Goal: Task Accomplishment & Management: Complete application form

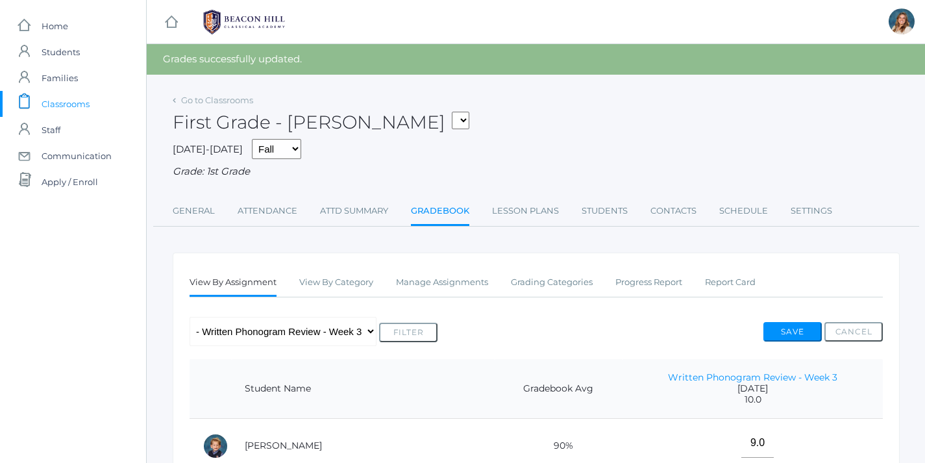
click at [73, 108] on span "Classrooms" at bounding box center [66, 104] width 48 height 26
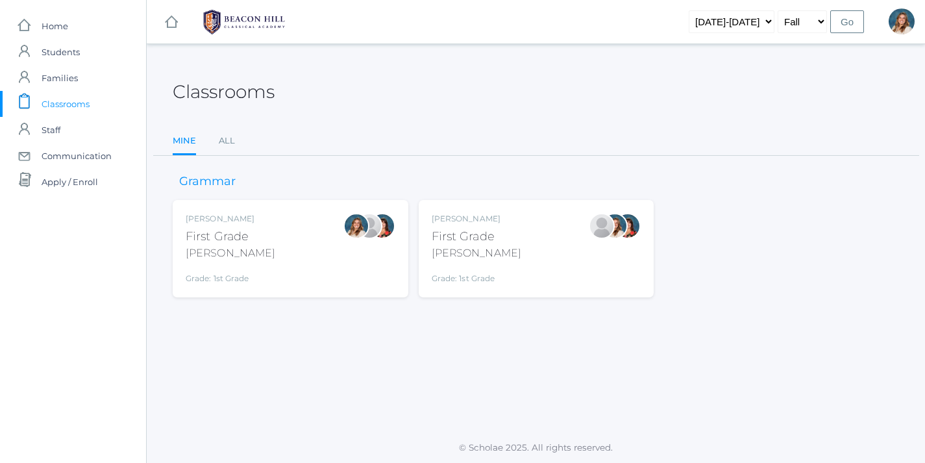
click at [309, 252] on div "[PERSON_NAME] First Grade [PERSON_NAME] Grade: 1st Grade 01LA" at bounding box center [291, 248] width 210 height 71
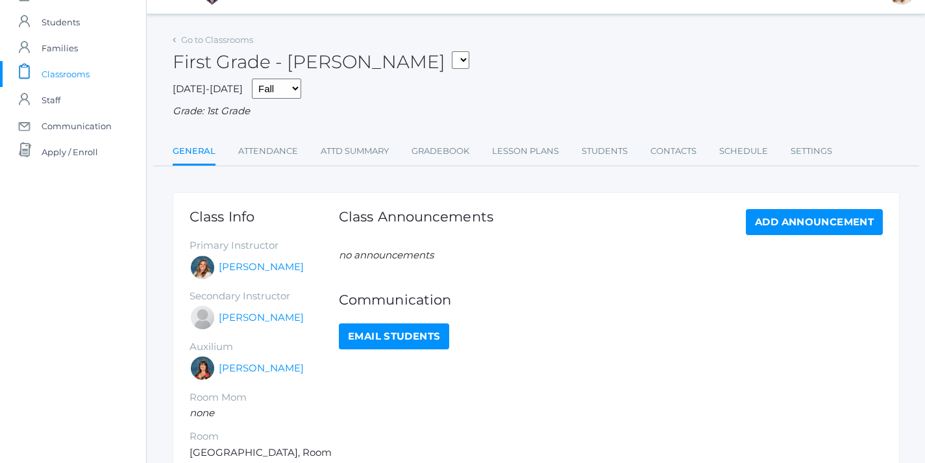
scroll to position [35, 0]
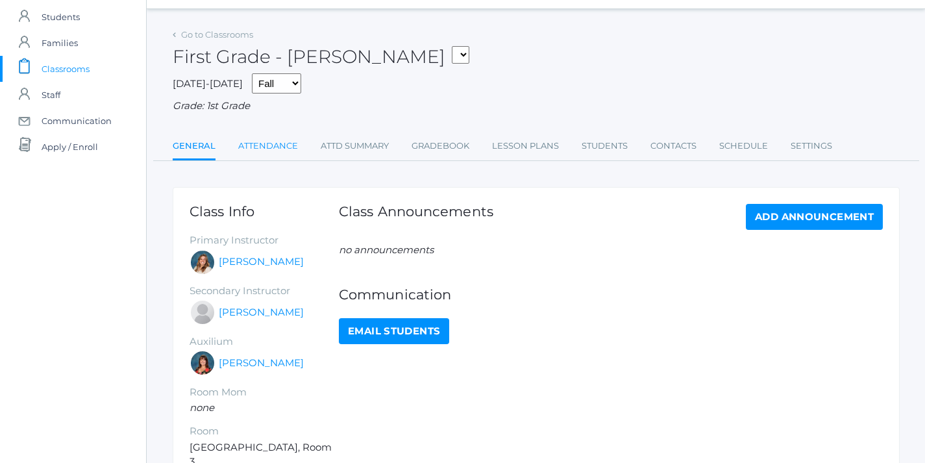
click at [249, 145] on link "Attendance" at bounding box center [268, 146] width 60 height 26
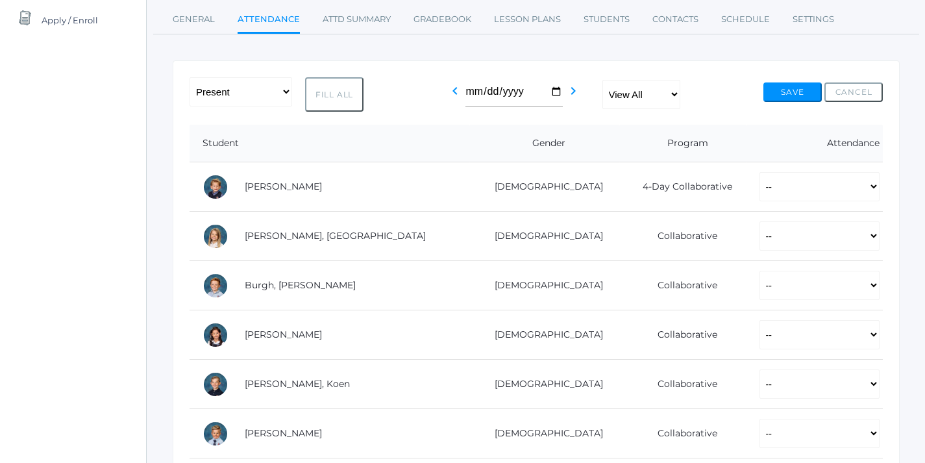
scroll to position [186, 0]
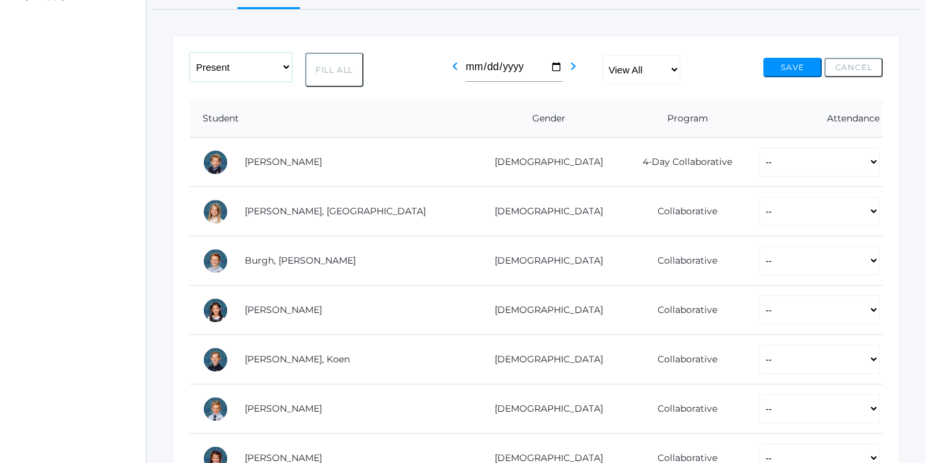
select select "PH"
click at [341, 66] on button "Fill All" at bounding box center [334, 70] width 58 height 34
select select "PH"
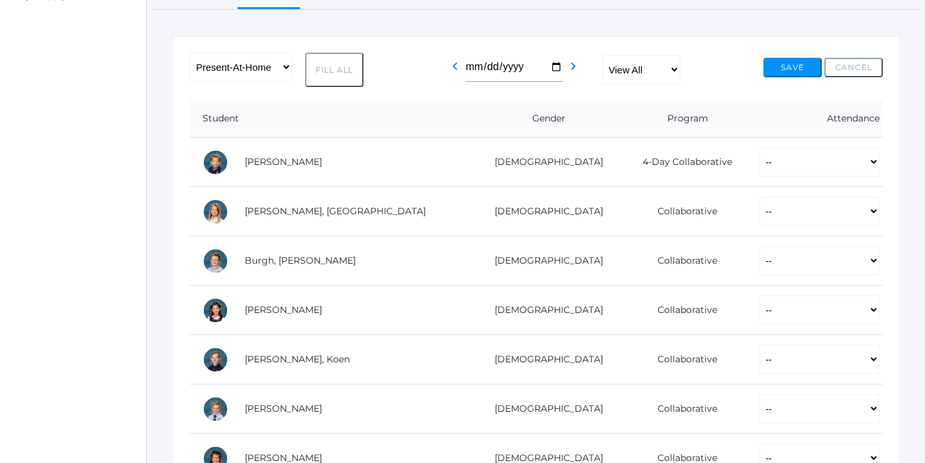
select select "PH"
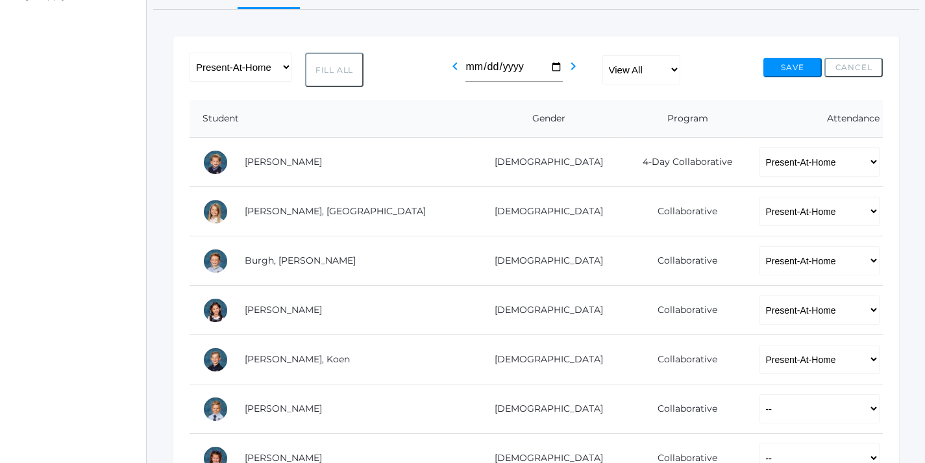
select select "PH"
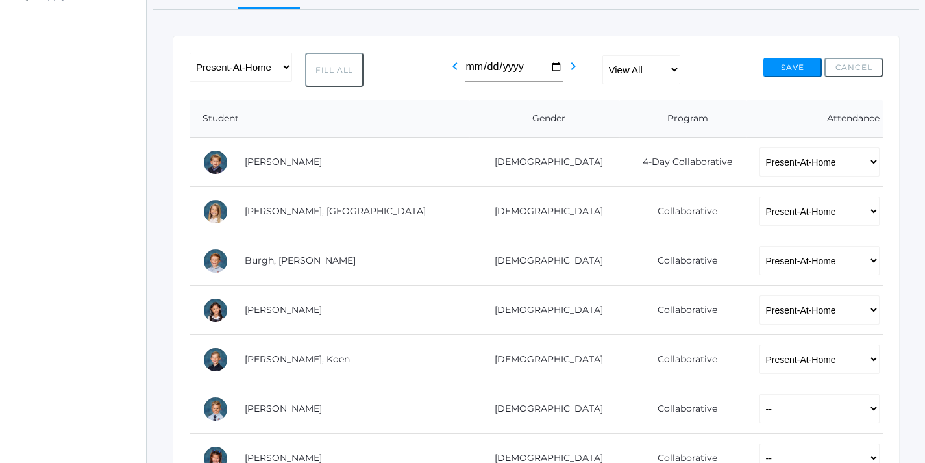
select select "PH"
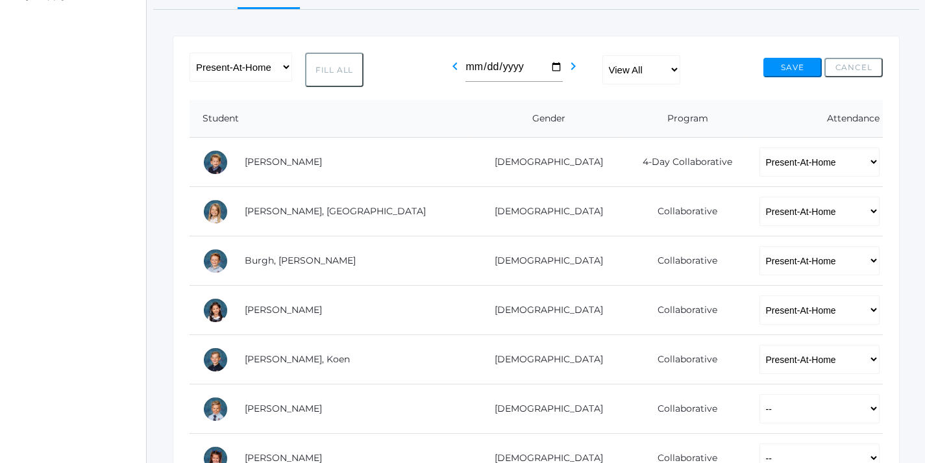
select select "PH"
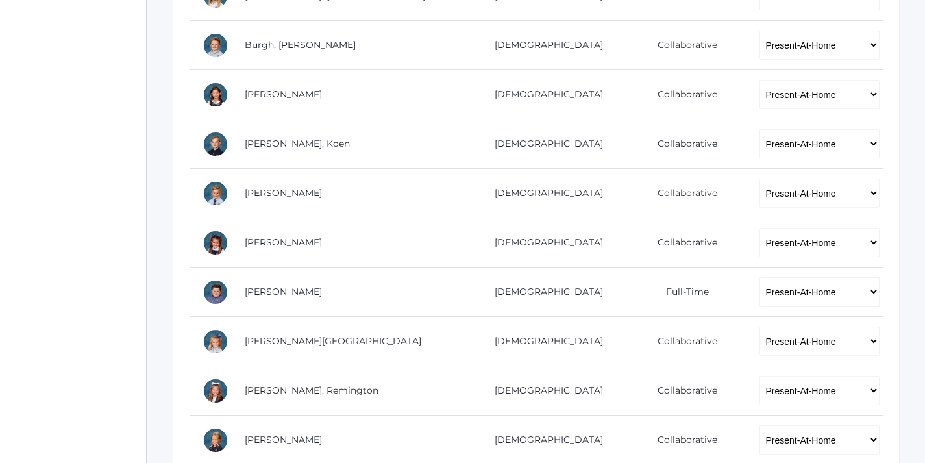
scroll to position [404, 0]
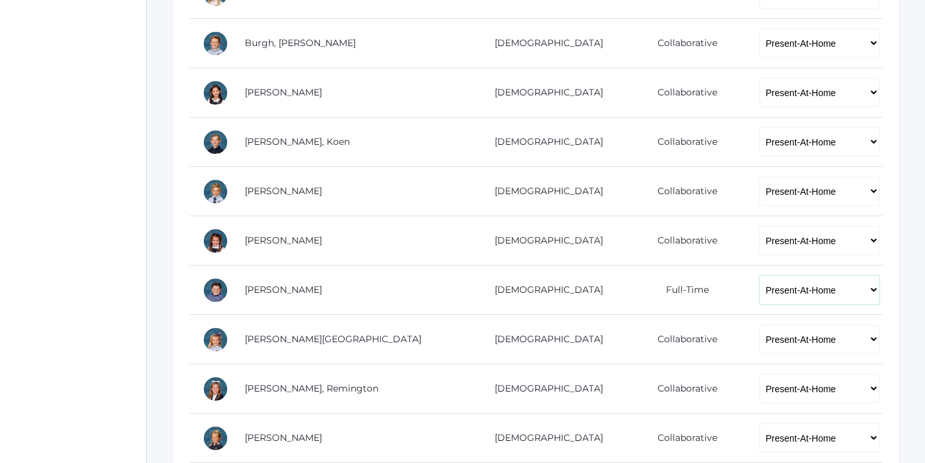
select select "P"
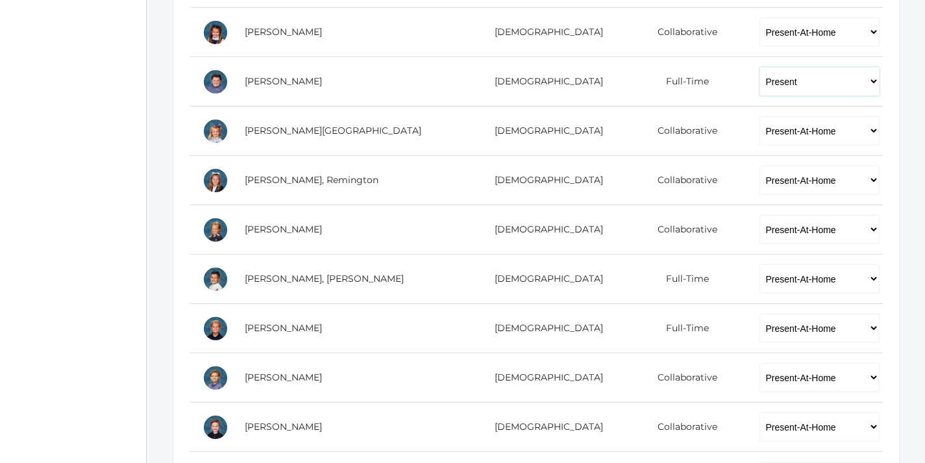
scroll to position [614, 0]
select select "P"
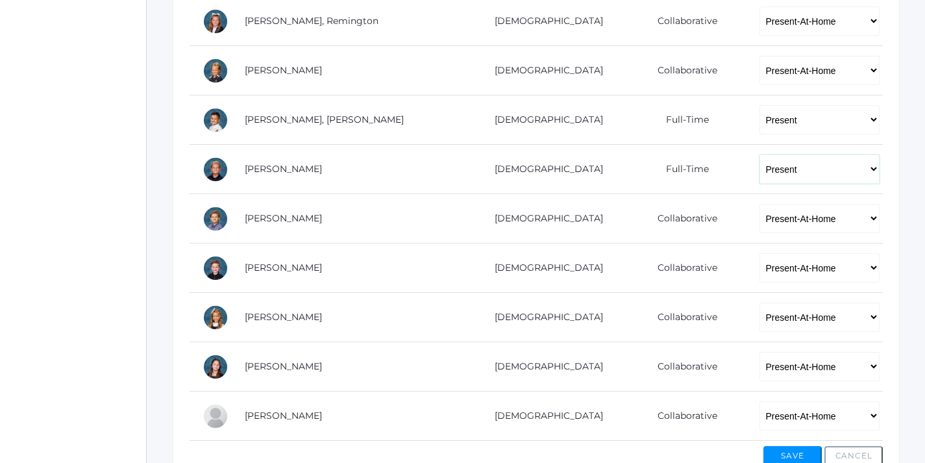
scroll to position [806, 0]
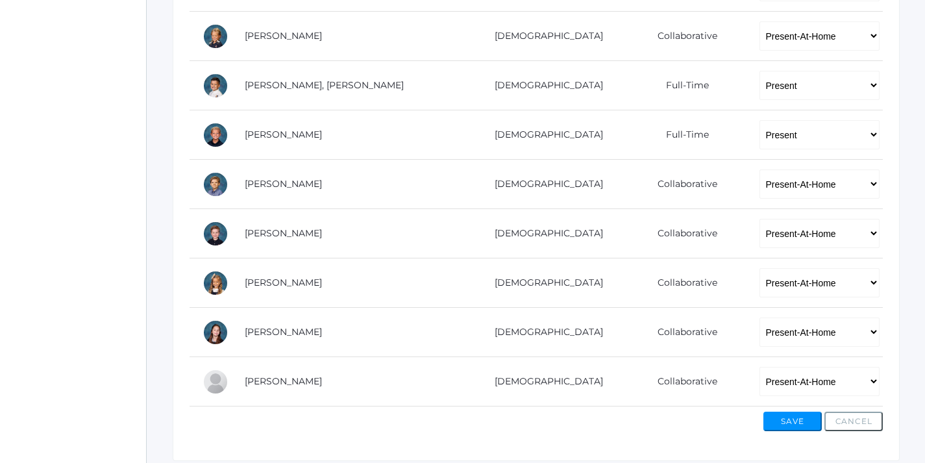
click at [788, 416] on button "Save" at bounding box center [793, 421] width 58 height 19
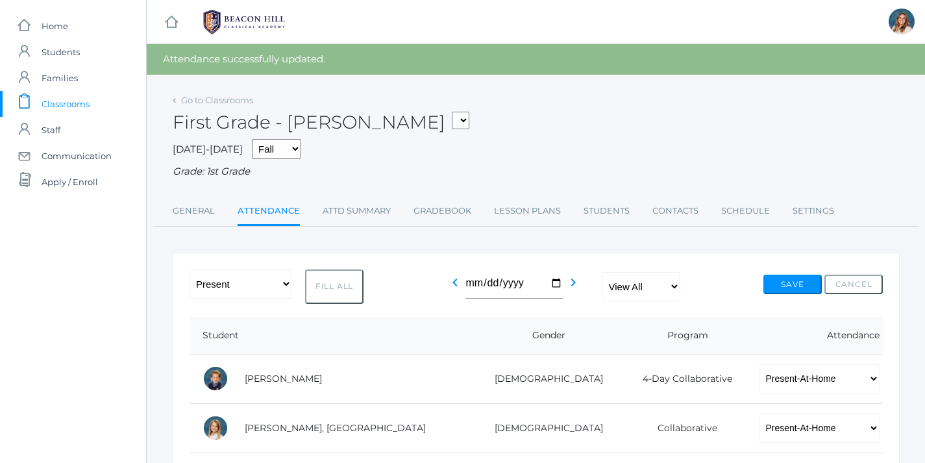
click at [73, 102] on span "Classrooms" at bounding box center [66, 104] width 48 height 26
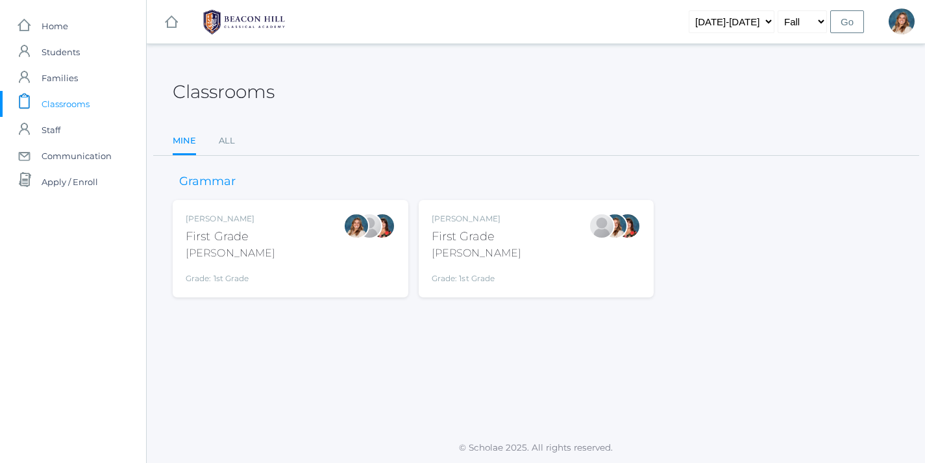
click at [519, 259] on div "[PERSON_NAME] First Grade [PERSON_NAME] Grade: 1st Grade 01LA" at bounding box center [537, 248] width 210 height 71
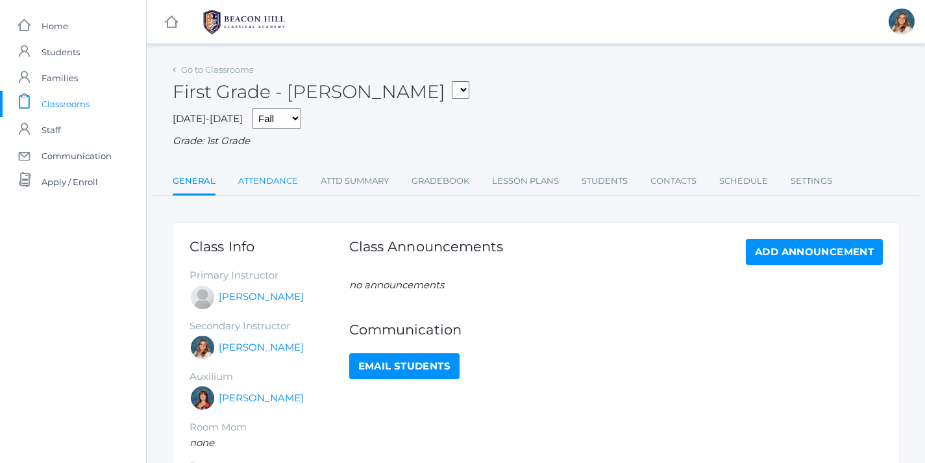
click at [267, 168] on link "Attendance" at bounding box center [268, 181] width 60 height 26
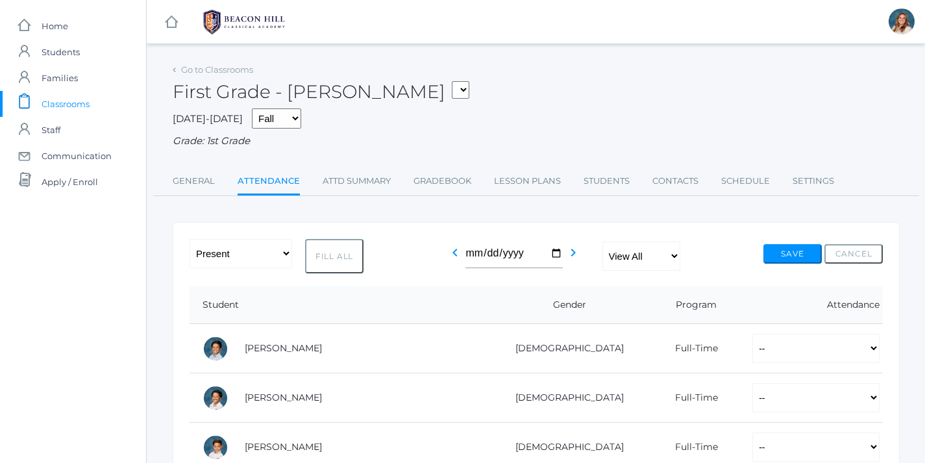
click at [353, 245] on button "Fill All" at bounding box center [334, 256] width 58 height 34
select select "P"
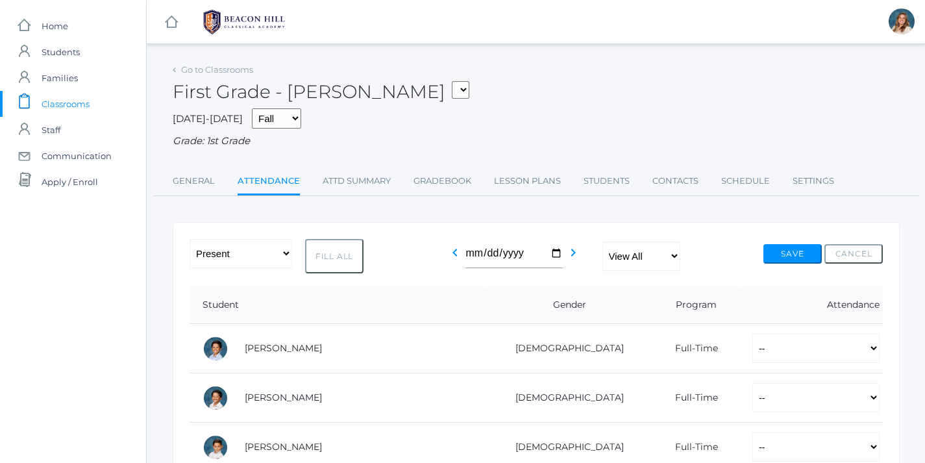
select select "P"
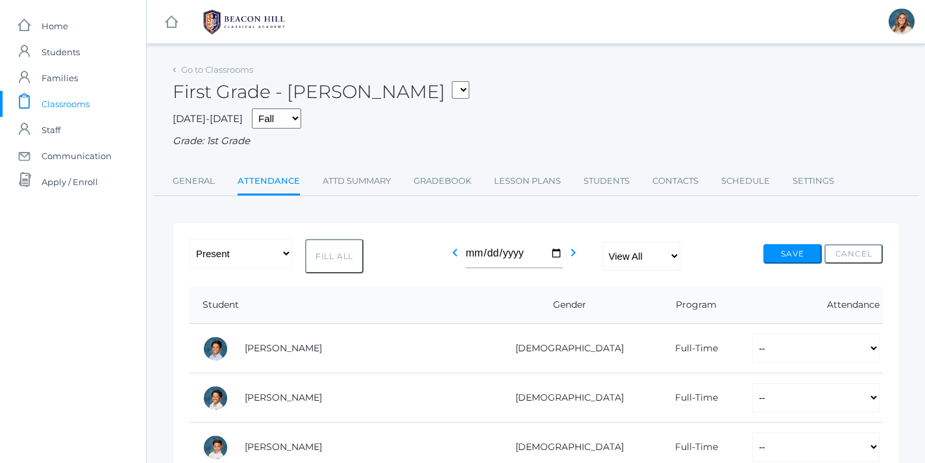
select select "P"
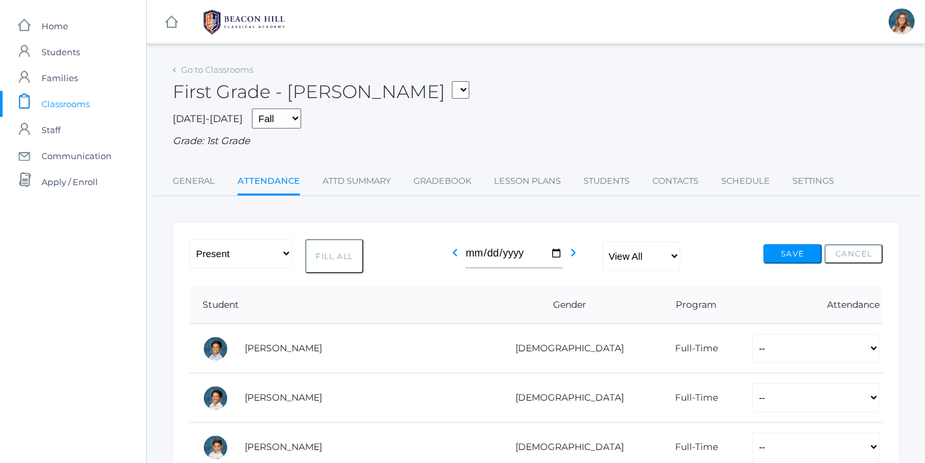
select select "P"
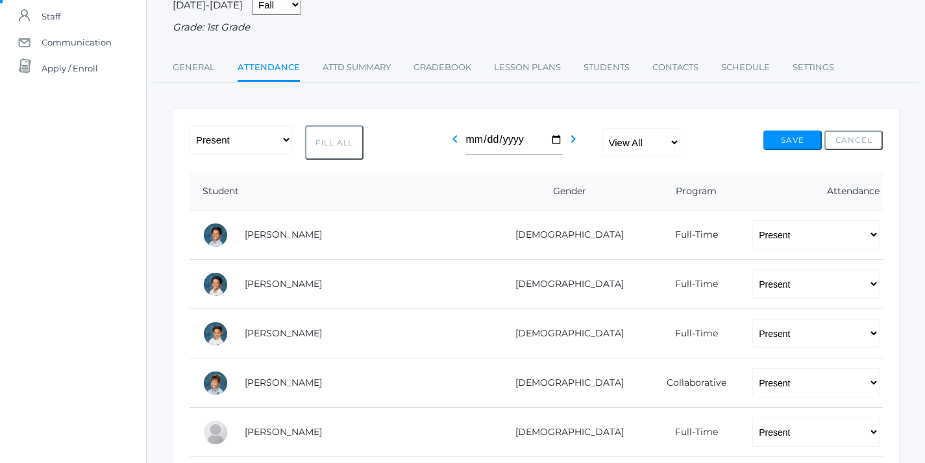
scroll to position [139, 0]
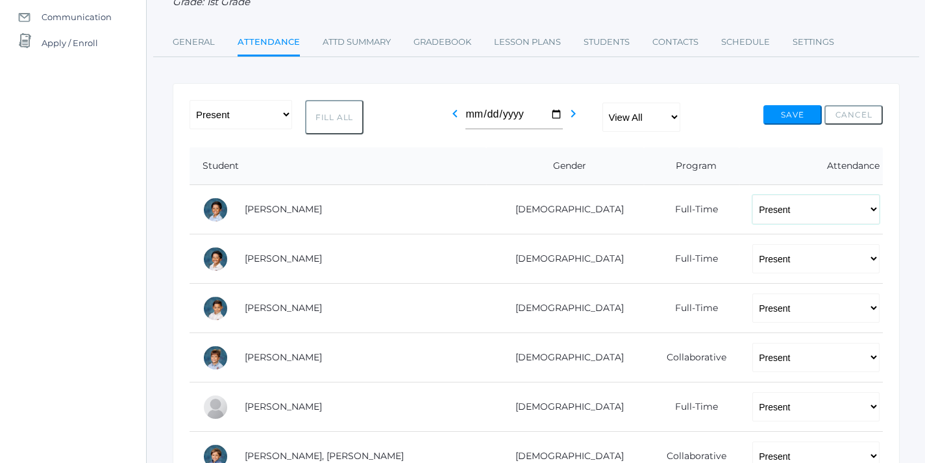
select select "AU"
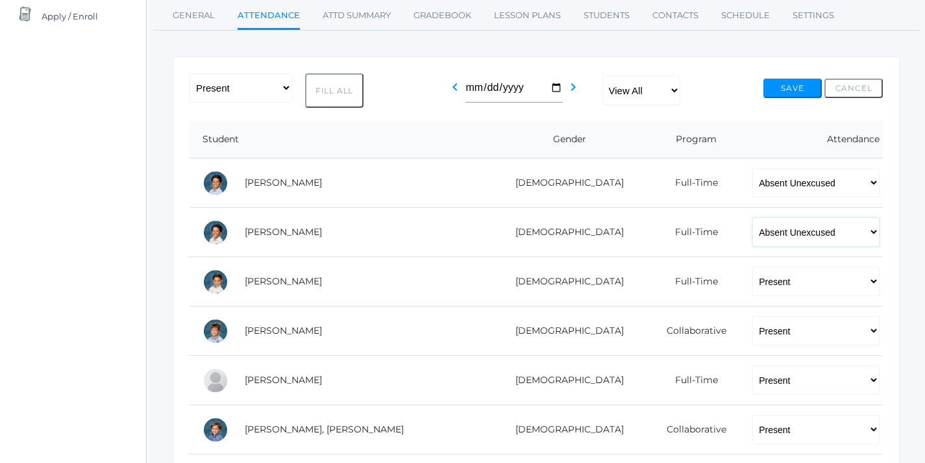
scroll to position [172, 0]
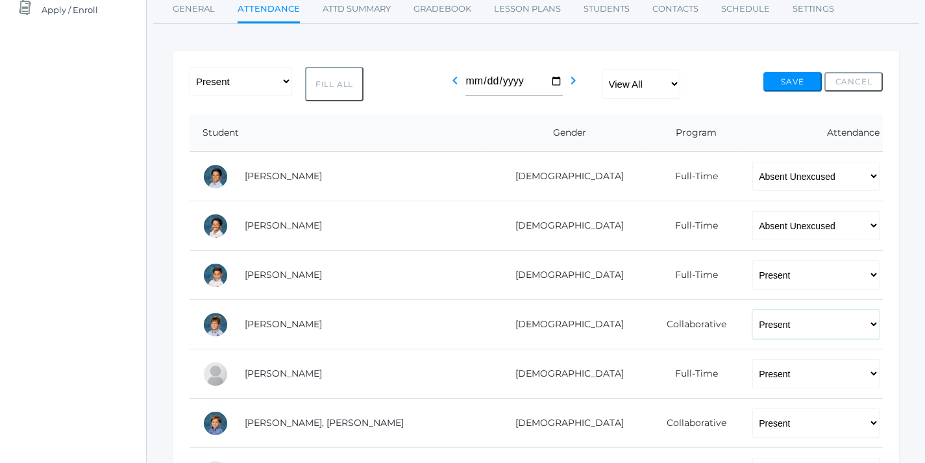
select select "PH"
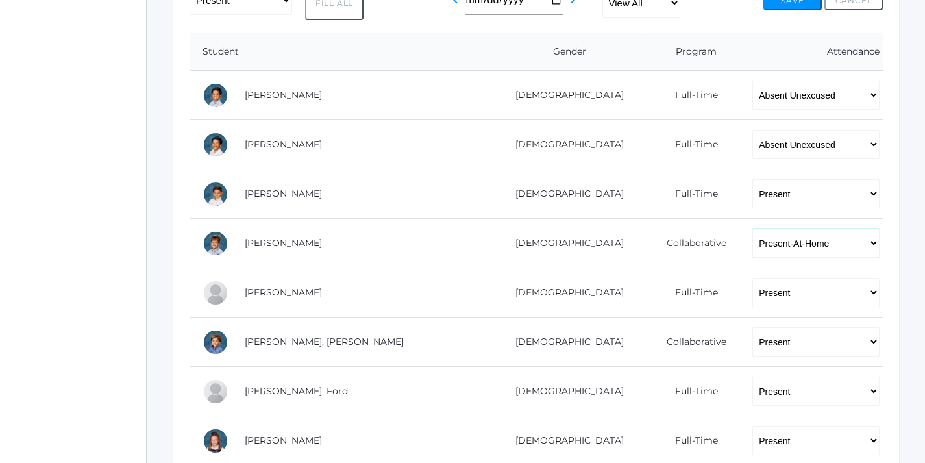
scroll to position [258, 0]
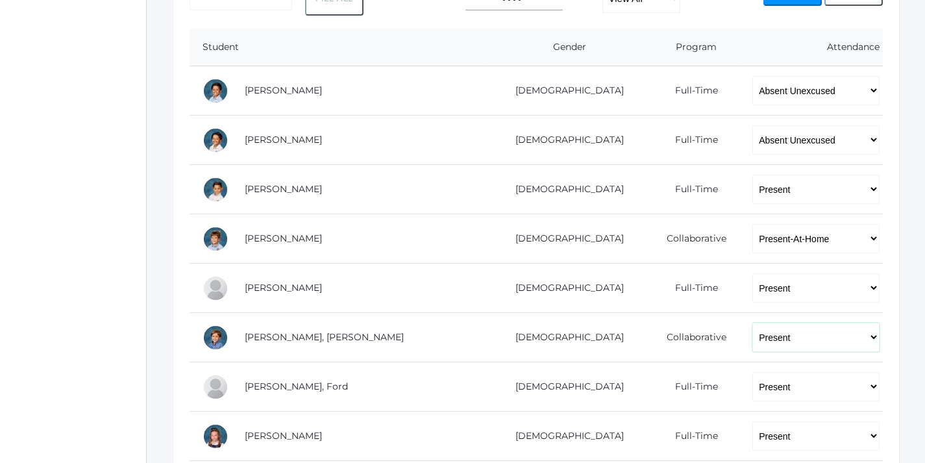
select select "PH"
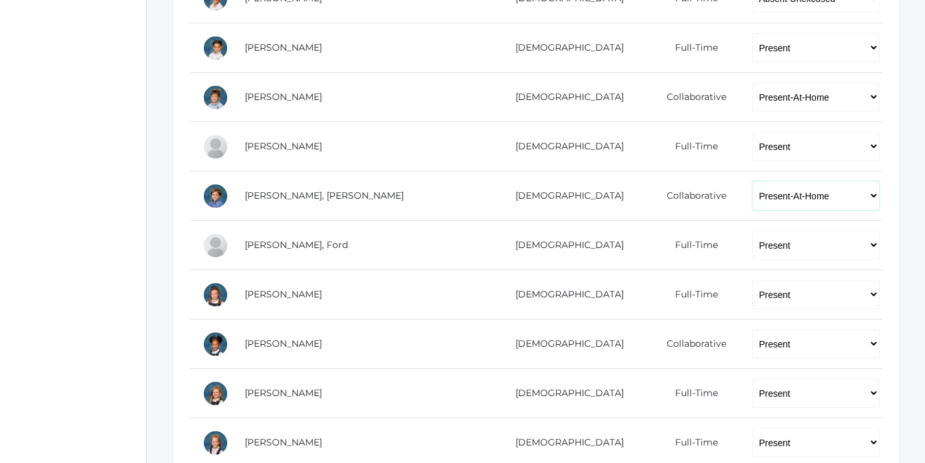
scroll to position [400, 0]
select select "PH"
select select "AU"
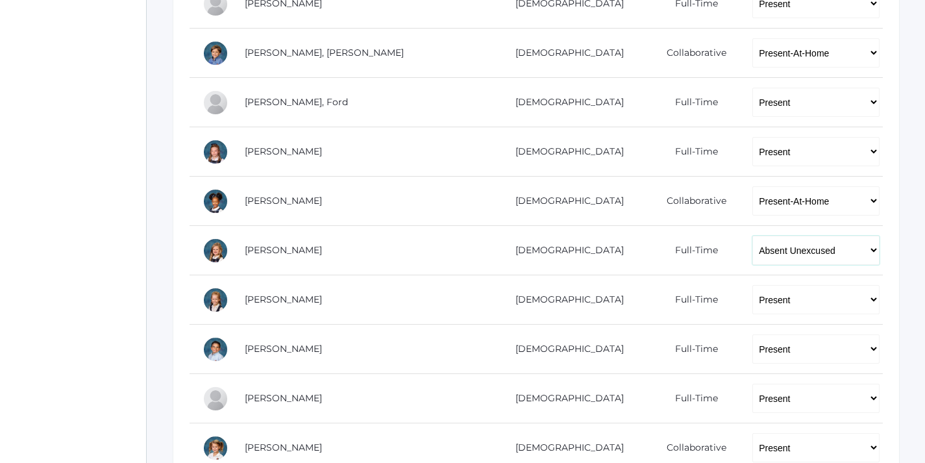
scroll to position [548, 0]
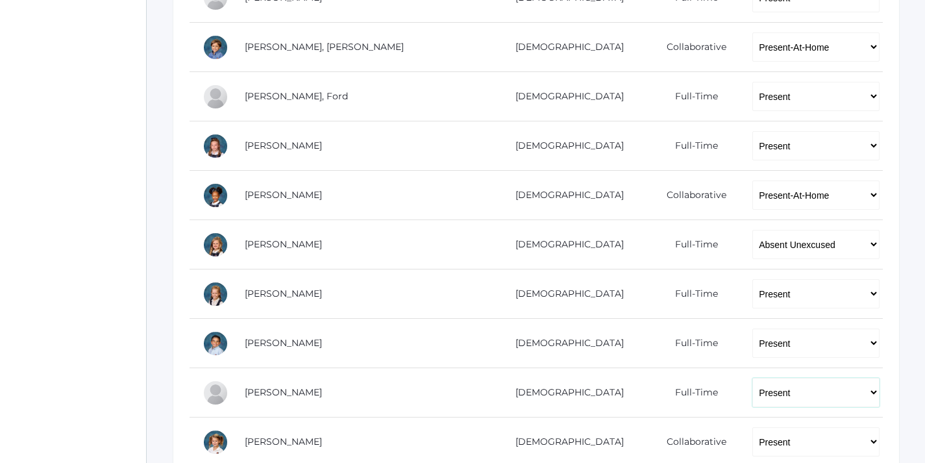
select select
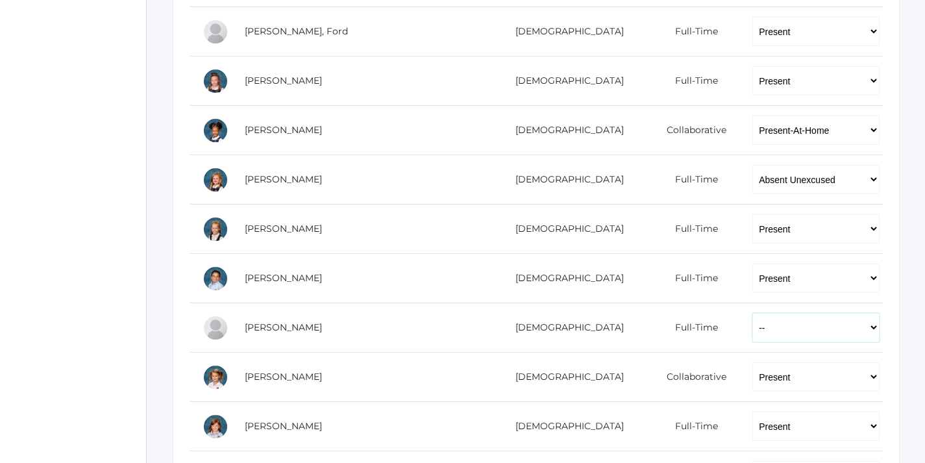
scroll to position [612, 0]
select select "PH"
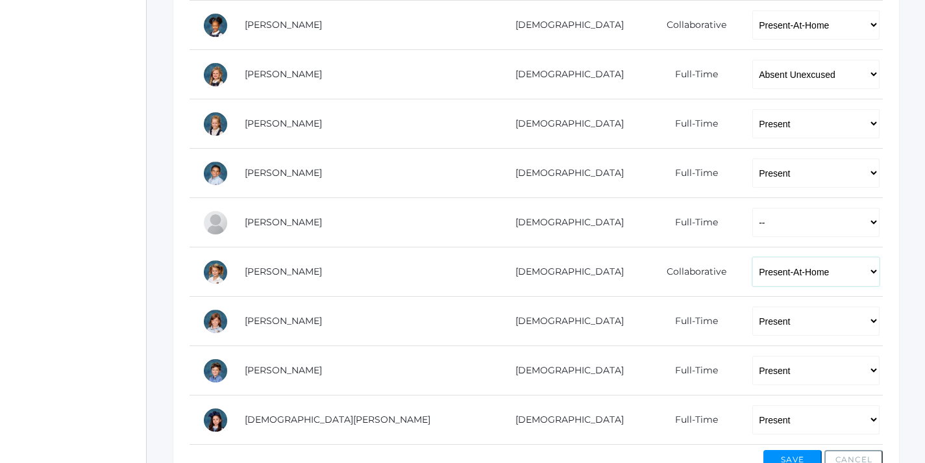
scroll to position [724, 0]
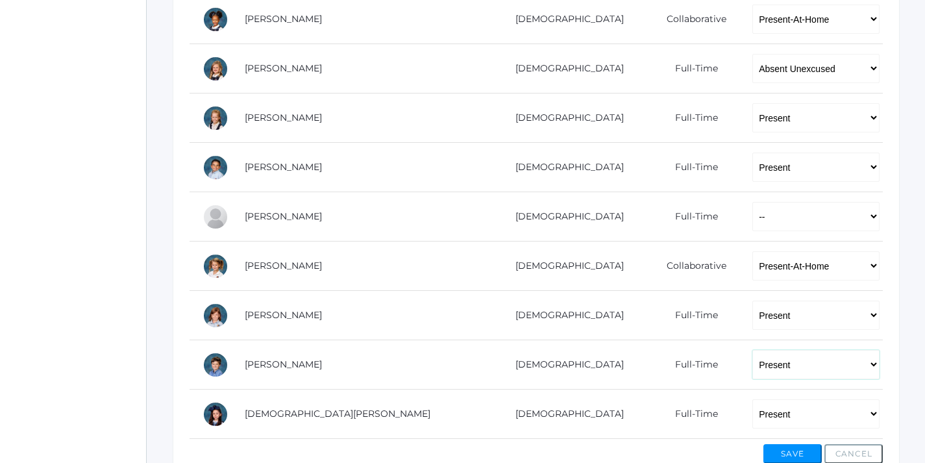
select select "AE"
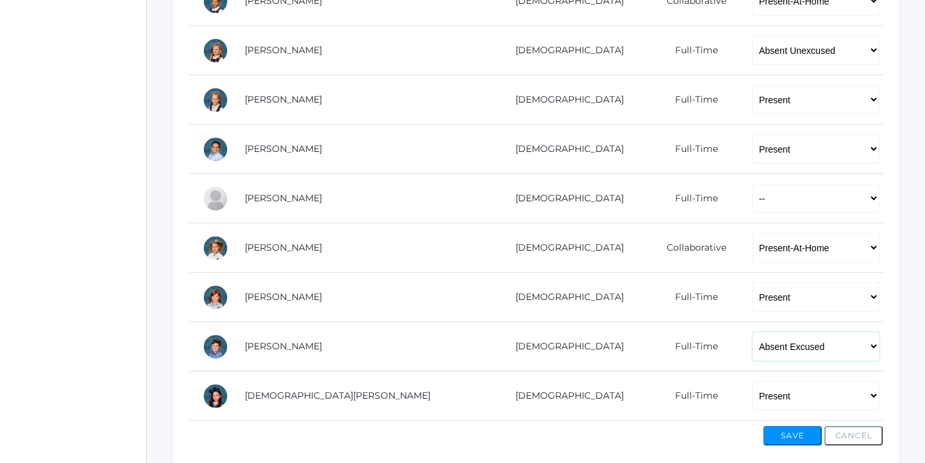
scroll to position [748, 0]
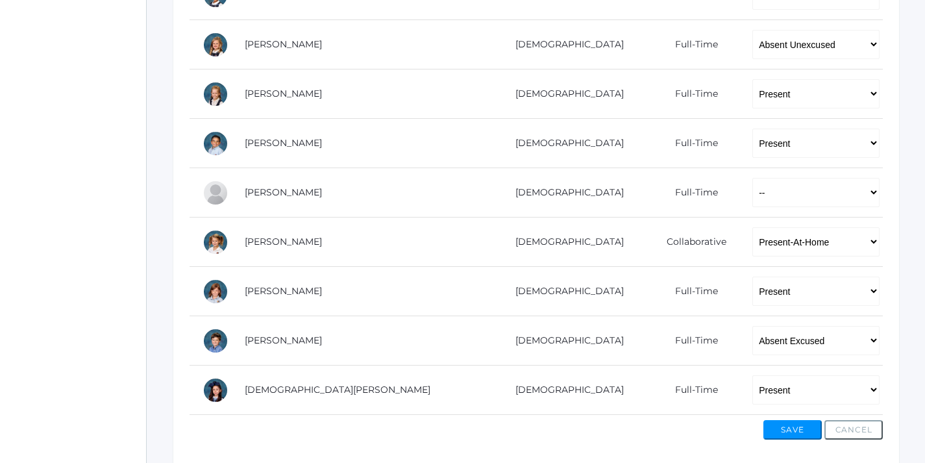
click at [791, 430] on button "Save" at bounding box center [793, 429] width 58 height 19
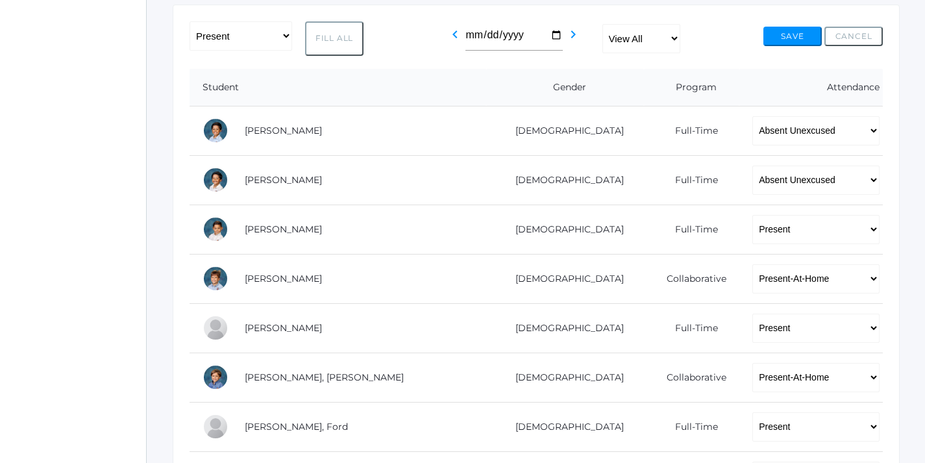
scroll to position [246, 0]
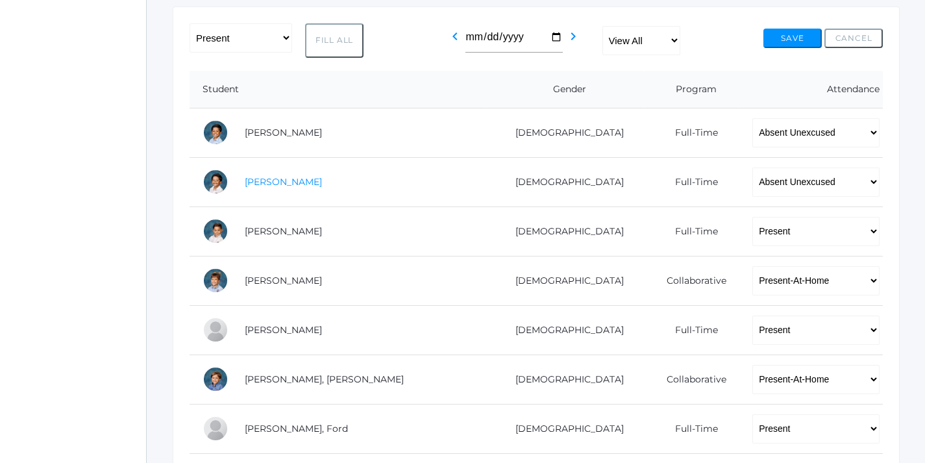
drag, startPoint x: 323, startPoint y: 180, endPoint x: 245, endPoint y: 177, distance: 78.6
click at [245, 177] on td "Abrea, Grayson" at bounding box center [359, 181] width 255 height 49
copy link "Abrea, Grayson"
click at [138, 286] on div "icons/ui/navigation/home Created with Sketch. Home icons/user/plain Created wit…" at bounding box center [73, 401] width 146 height 1295
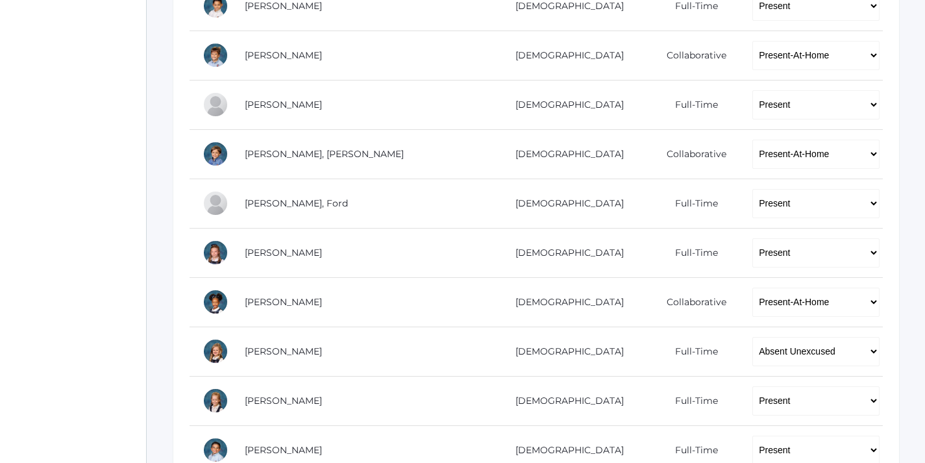
scroll to position [497, 0]
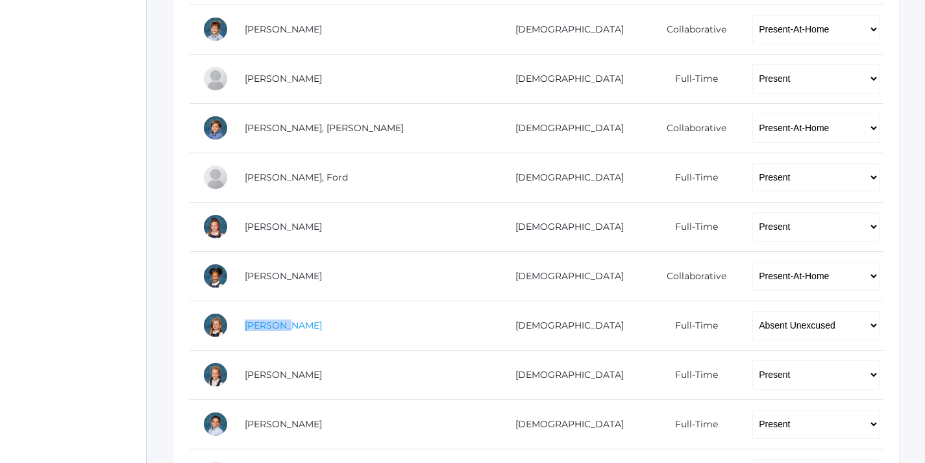
drag, startPoint x: 241, startPoint y: 322, endPoint x: 280, endPoint y: 323, distance: 39.6
click at [280, 323] on td "Lavallee, Gracelyn" at bounding box center [359, 325] width 255 height 49
copy link "Lavallee"
